Goal: Navigation & Orientation: Find specific page/section

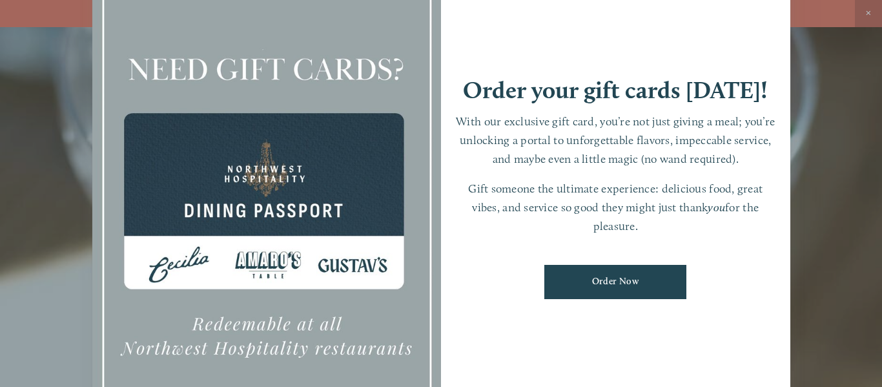
scroll to position [27, 0]
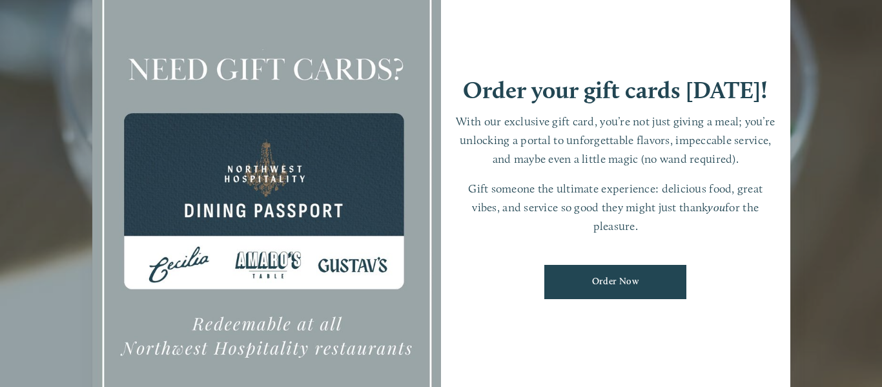
click at [246, 165] on div at bounding box center [266, 193] width 349 height 489
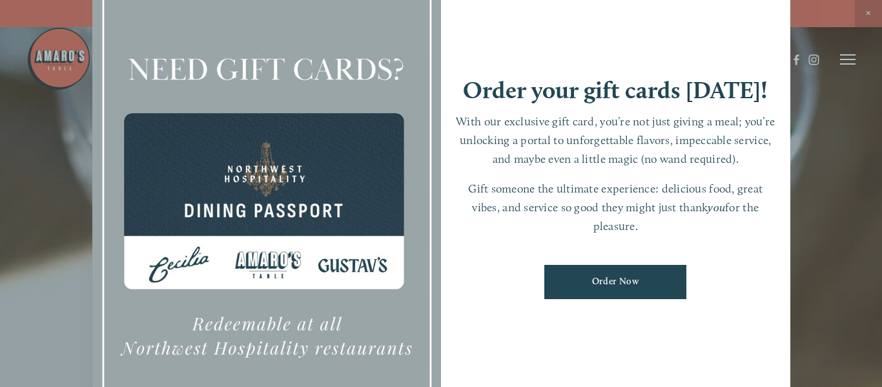
click at [846, 59] on div at bounding box center [441, 193] width 882 height 387
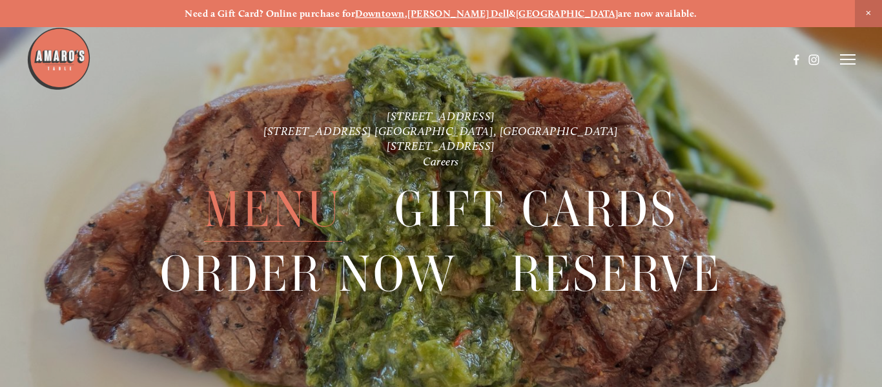
click at [294, 202] on span "Menu" at bounding box center [273, 210] width 138 height 64
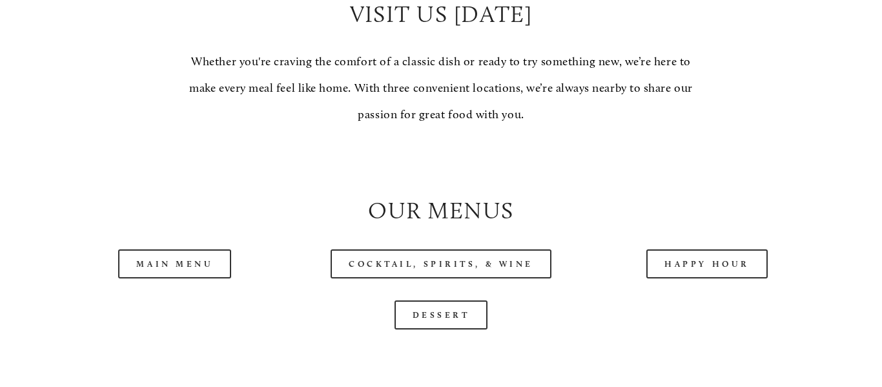
scroll to position [1116, 0]
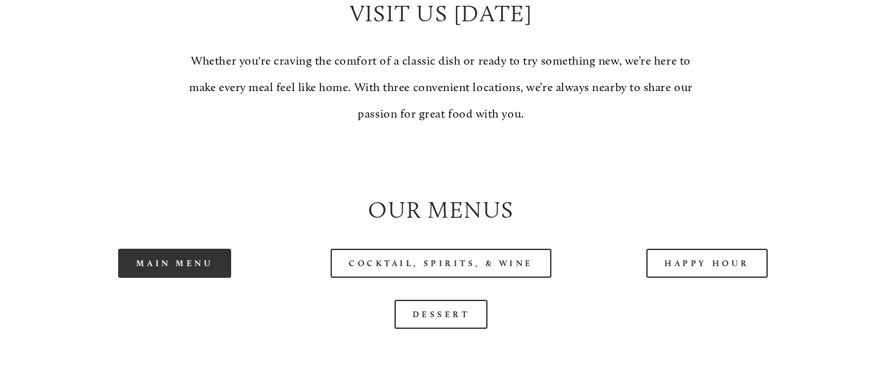
click at [192, 262] on link "Main Menu" at bounding box center [174, 263] width 113 height 29
